Goal: Task Accomplishment & Management: Complete application form

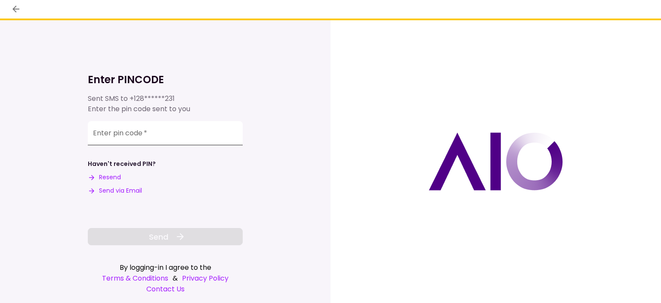
click at [187, 140] on input "Enter pin code   *" at bounding box center [165, 133] width 155 height 24
